Goal: Browse casually: Explore the website without a specific task or goal

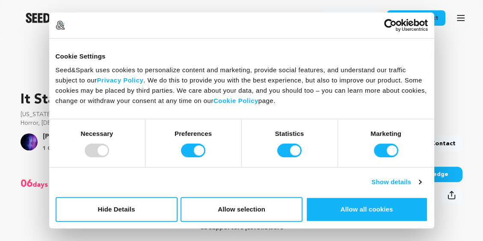
scroll to position [214, 0]
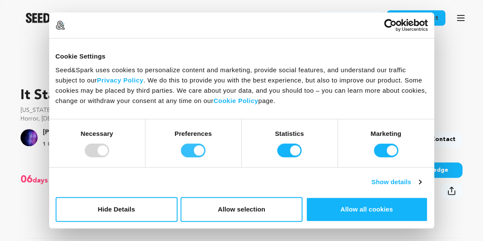
click at [182, 146] on input "Preferences" at bounding box center [193, 151] width 24 height 14
checkbox input "false"
drag, startPoint x: 263, startPoint y: 156, endPoint x: 282, endPoint y: 156, distance: 19.2
click at [263, 156] on div "Statistics" at bounding box center [290, 143] width 96 height 48
click at [282, 156] on input "Statistics" at bounding box center [289, 151] width 24 height 14
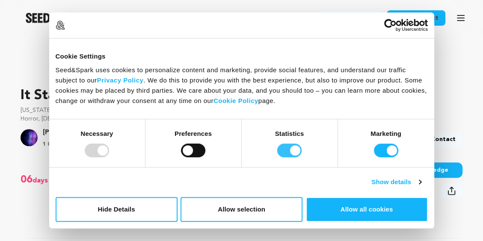
checkbox input "false"
drag, startPoint x: 368, startPoint y: 150, endPoint x: 380, endPoint y: 152, distance: 12.1
click at [368, 150] on div "Marketing" at bounding box center [386, 143] width 96 height 48
click at [385, 152] on input "Marketing" at bounding box center [386, 151] width 24 height 14
checkbox input "false"
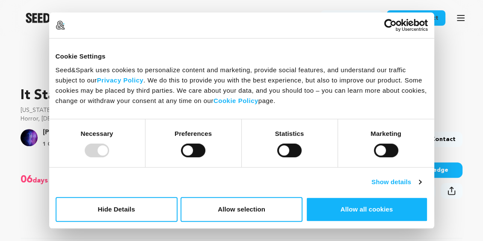
click at [88, 152] on div at bounding box center [97, 151] width 24 height 14
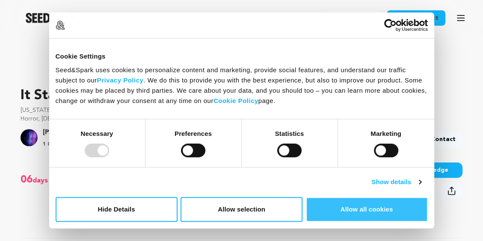
click at [354, 198] on button "Allow all cookies" at bounding box center [367, 209] width 122 height 25
checkbox input "true"
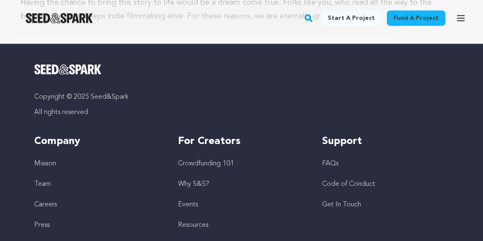
scroll to position [3592, 0]
